Goal: Transaction & Acquisition: Purchase product/service

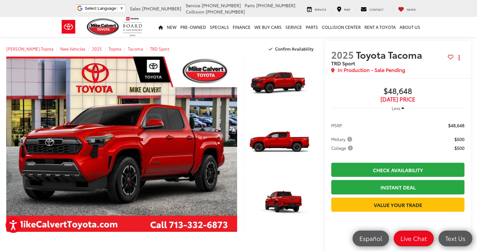
click at [18, 223] on button "Open accessiBe: accessibility options, statement and help" at bounding box center [14, 225] width 16 height 16
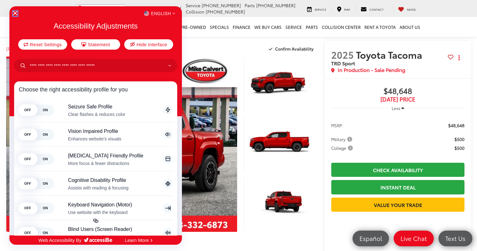
click at [15, 14] on icon "Close Accessibility Interface" at bounding box center [15, 13] width 4 height 4
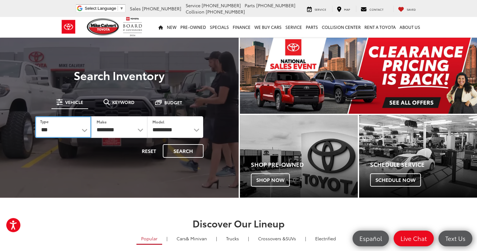
click at [83, 132] on select "*** *** **** *********" at bounding box center [63, 127] width 56 height 22
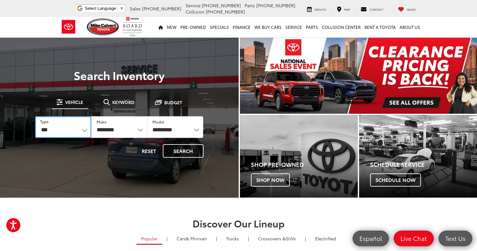
select select "******"
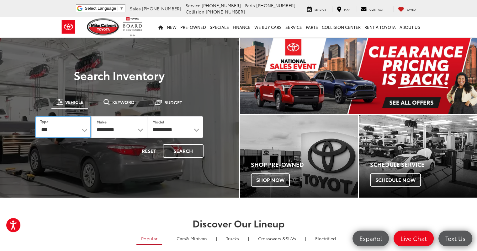
click at [35, 116] on select "*** *** **** *********" at bounding box center [63, 127] width 56 height 22
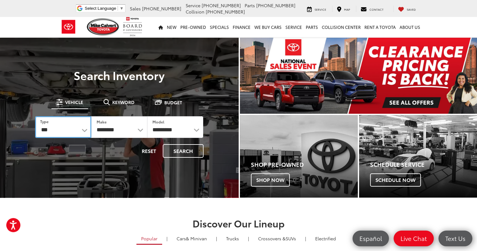
select select "******"
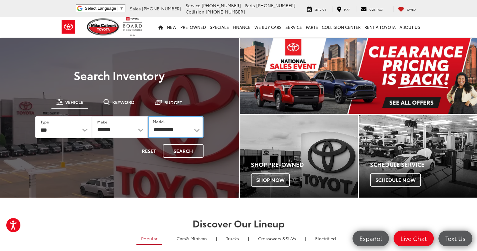
click at [167, 130] on select "**********" at bounding box center [176, 127] width 56 height 22
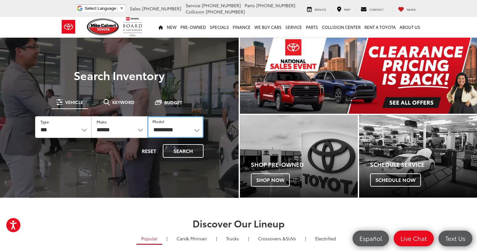
select select "******"
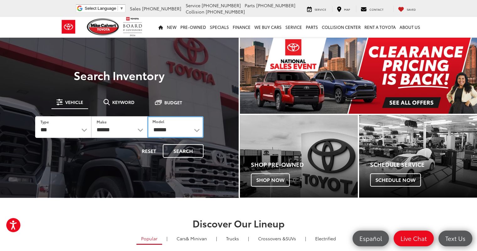
click at [147, 116] on select "**********" at bounding box center [175, 127] width 56 height 22
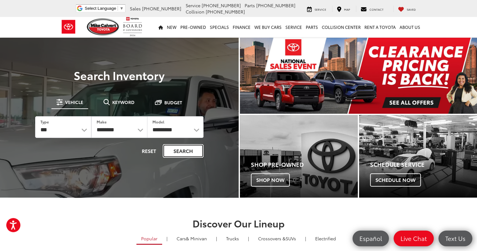
click at [183, 149] on button "Search" at bounding box center [183, 150] width 41 height 13
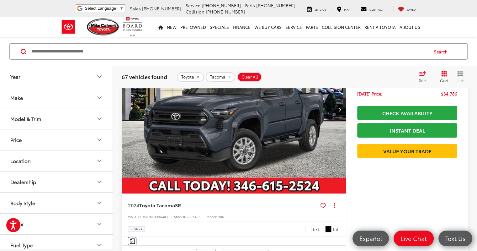
scroll to position [94, 0]
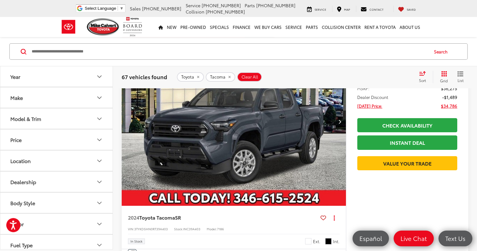
click at [97, 78] on icon "Year" at bounding box center [100, 77] width 8 height 8
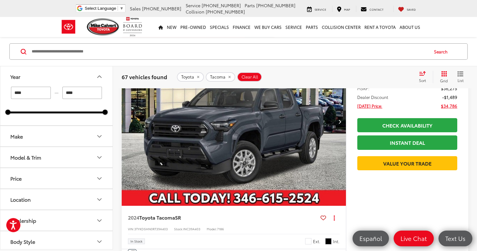
click at [98, 79] on icon "Year" at bounding box center [100, 77] width 8 height 8
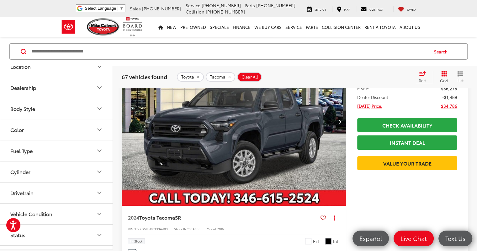
click at [98, 105] on icon "Body Style" at bounding box center [100, 109] width 8 height 8
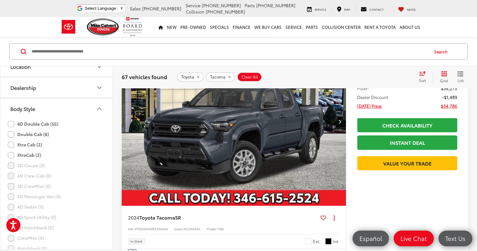
click at [10, 134] on label "Double Cab (8)" at bounding box center [28, 134] width 41 height 10
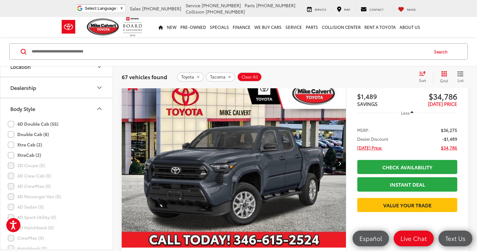
scroll to position [42, 0]
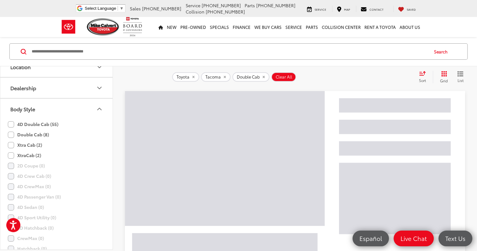
click at [101, 108] on icon "Body Style" at bounding box center [100, 109] width 4 height 2
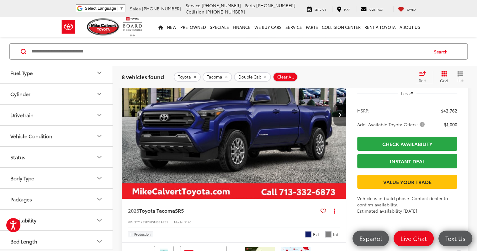
scroll to position [136, 0]
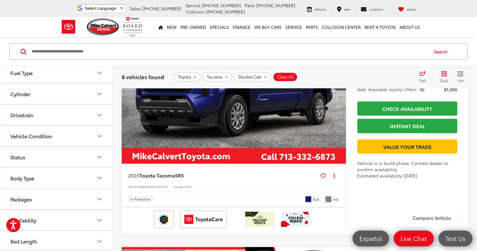
click at [101, 216] on icon "Availability" at bounding box center [100, 220] width 8 height 8
click at [99, 195] on icon "Packages" at bounding box center [100, 199] width 8 height 8
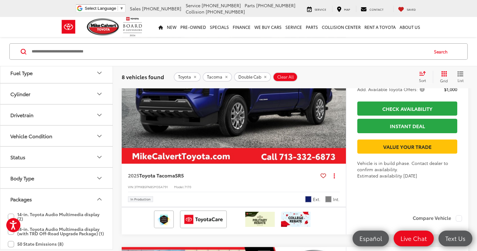
click at [99, 195] on icon "Packages" at bounding box center [100, 199] width 8 height 8
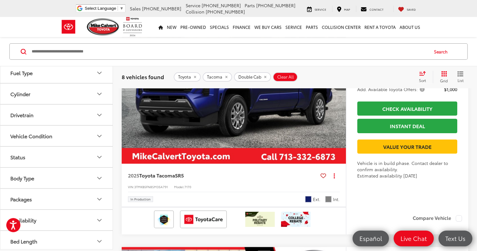
click at [99, 176] on icon "Body Type" at bounding box center [100, 178] width 8 height 8
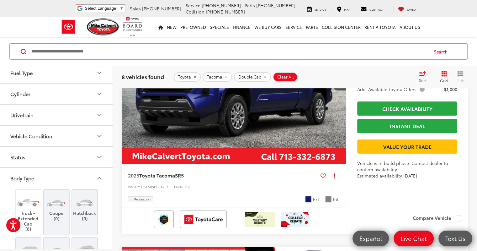
click at [99, 176] on icon "Body Type" at bounding box center [100, 178] width 8 height 8
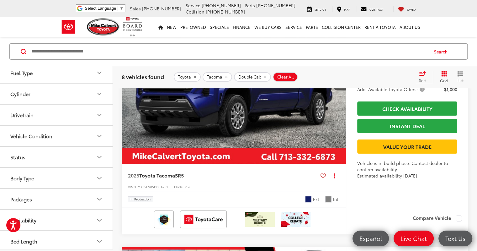
click at [98, 156] on icon "Status" at bounding box center [100, 157] width 4 height 2
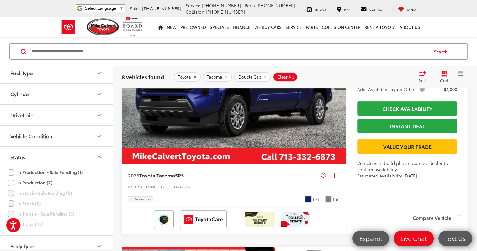
click at [98, 156] on icon "Status" at bounding box center [100, 157] width 4 height 2
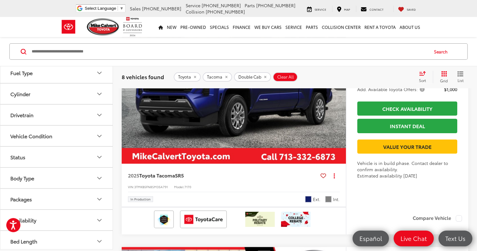
click at [101, 137] on icon "Vehicle Condition" at bounding box center [100, 136] width 8 height 8
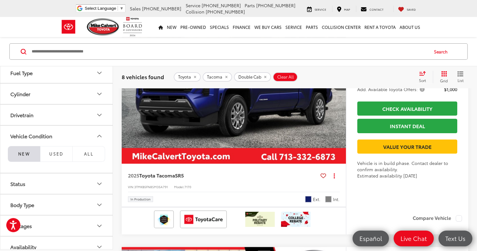
click at [101, 137] on icon "Vehicle Condition" at bounding box center [100, 136] width 8 height 8
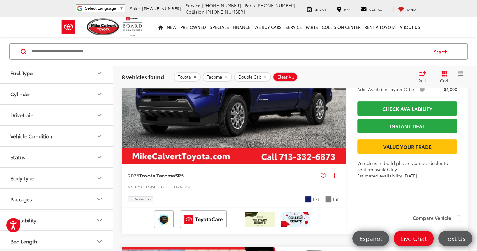
click at [100, 114] on icon "Drivetrain" at bounding box center [100, 115] width 8 height 8
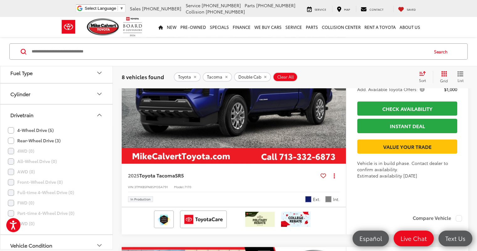
click at [100, 114] on icon "Drivetrain" at bounding box center [100, 115] width 8 height 8
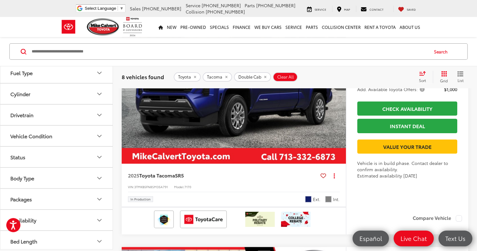
click at [100, 95] on icon "Cylinder" at bounding box center [100, 94] width 8 height 8
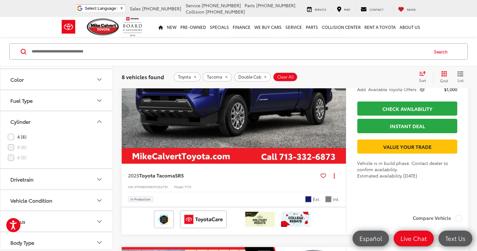
scroll to position [109, 0]
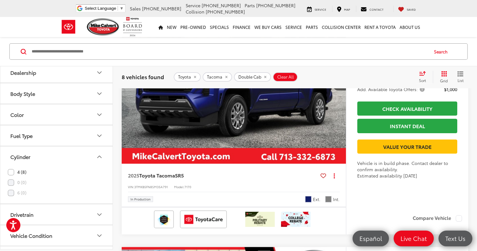
click at [100, 109] on button "Color" at bounding box center [56, 114] width 113 height 20
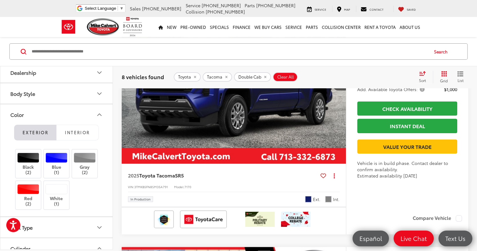
click at [99, 91] on icon "Body Style" at bounding box center [100, 94] width 8 height 8
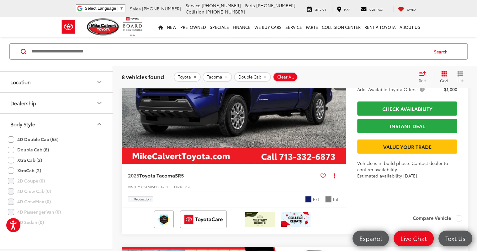
scroll to position [46, 0]
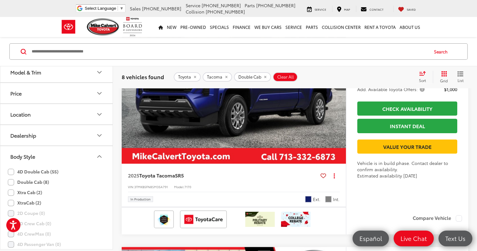
click at [99, 131] on icon "Dealership" at bounding box center [100, 135] width 8 height 8
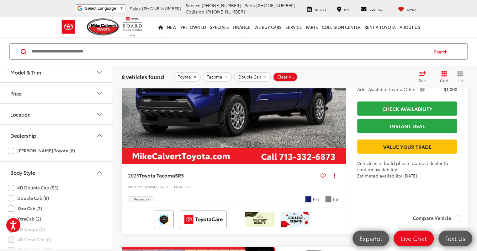
click at [98, 113] on icon "Location" at bounding box center [100, 114] width 8 height 8
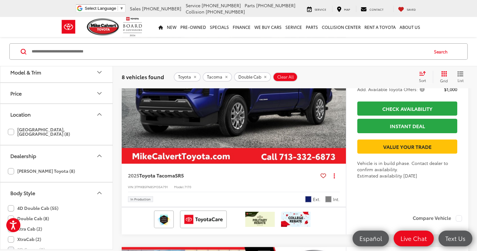
click at [97, 94] on icon "Price" at bounding box center [100, 93] width 8 height 8
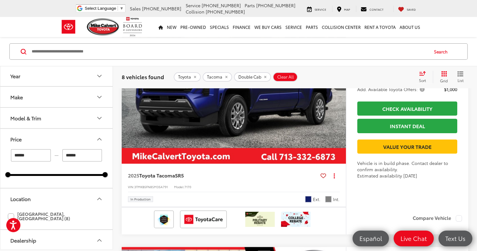
scroll to position [0, 0]
click at [100, 118] on icon "Model & Trim" at bounding box center [100, 119] width 8 height 8
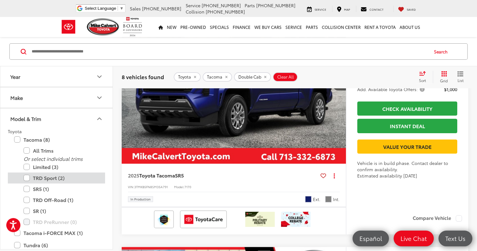
click at [29, 178] on label "TRD Sport (2)" at bounding box center [61, 177] width 75 height 11
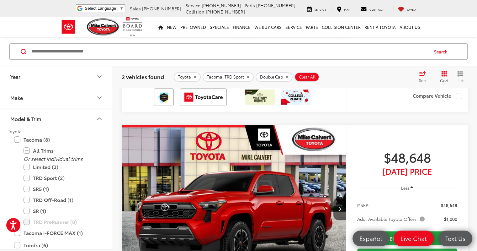
scroll to position [293, 0]
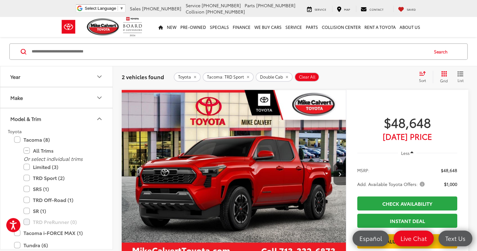
click at [208, 157] on img "2025 Toyota Tacoma TRD Sport 0" at bounding box center [233, 174] width 225 height 169
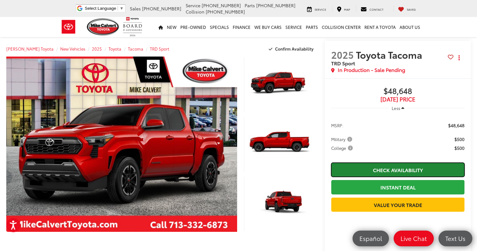
click at [368, 168] on link "Check Availability" at bounding box center [397, 169] width 133 height 14
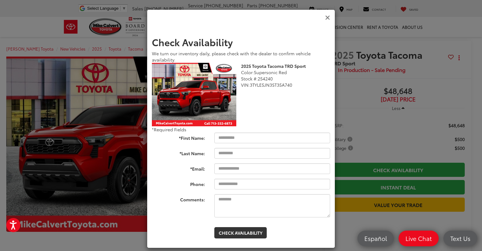
click at [327, 16] on icon "Close" at bounding box center [327, 17] width 5 height 7
